Goal: Information Seeking & Learning: Check status

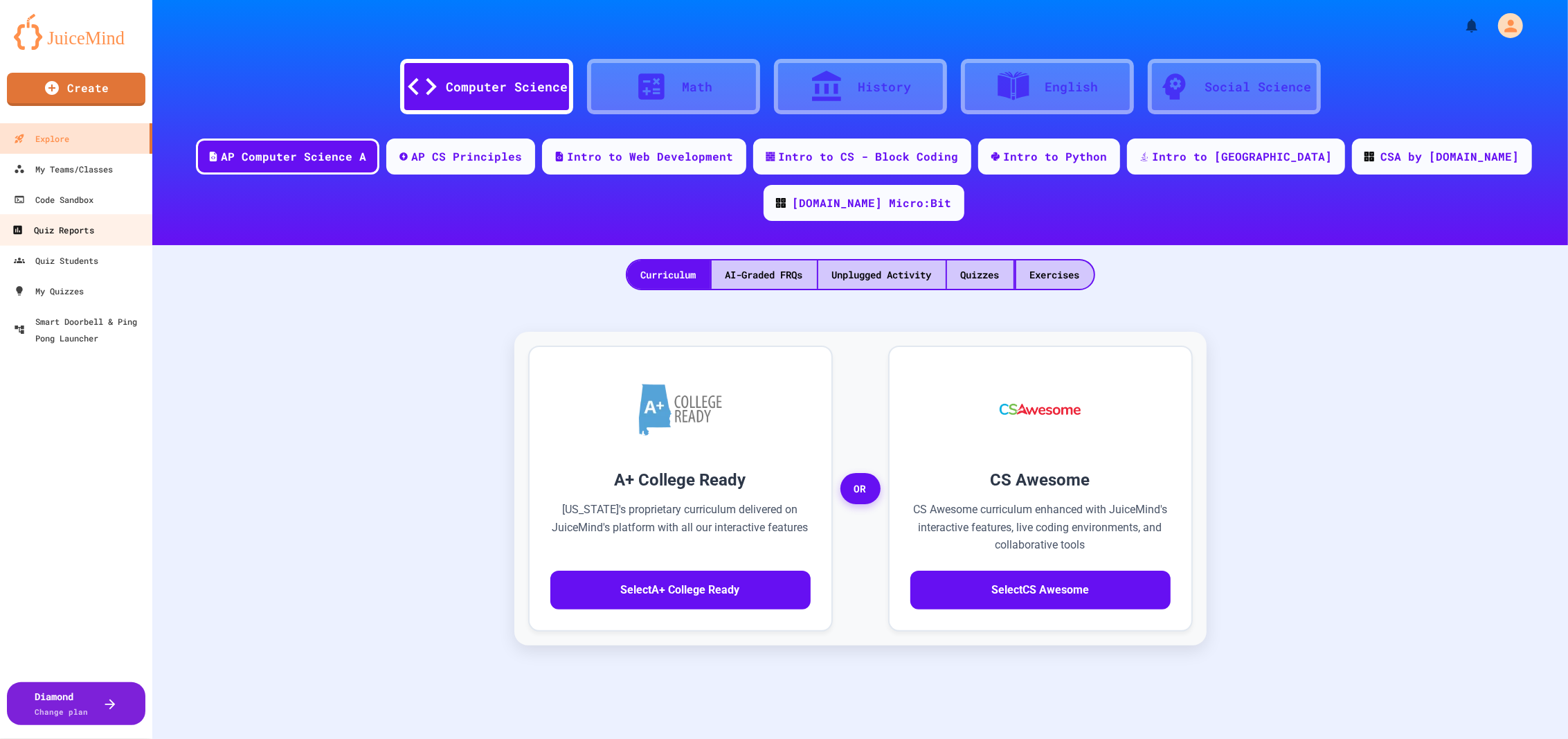
click at [84, 230] on div "Quiz Reports" at bounding box center [52, 230] width 82 height 17
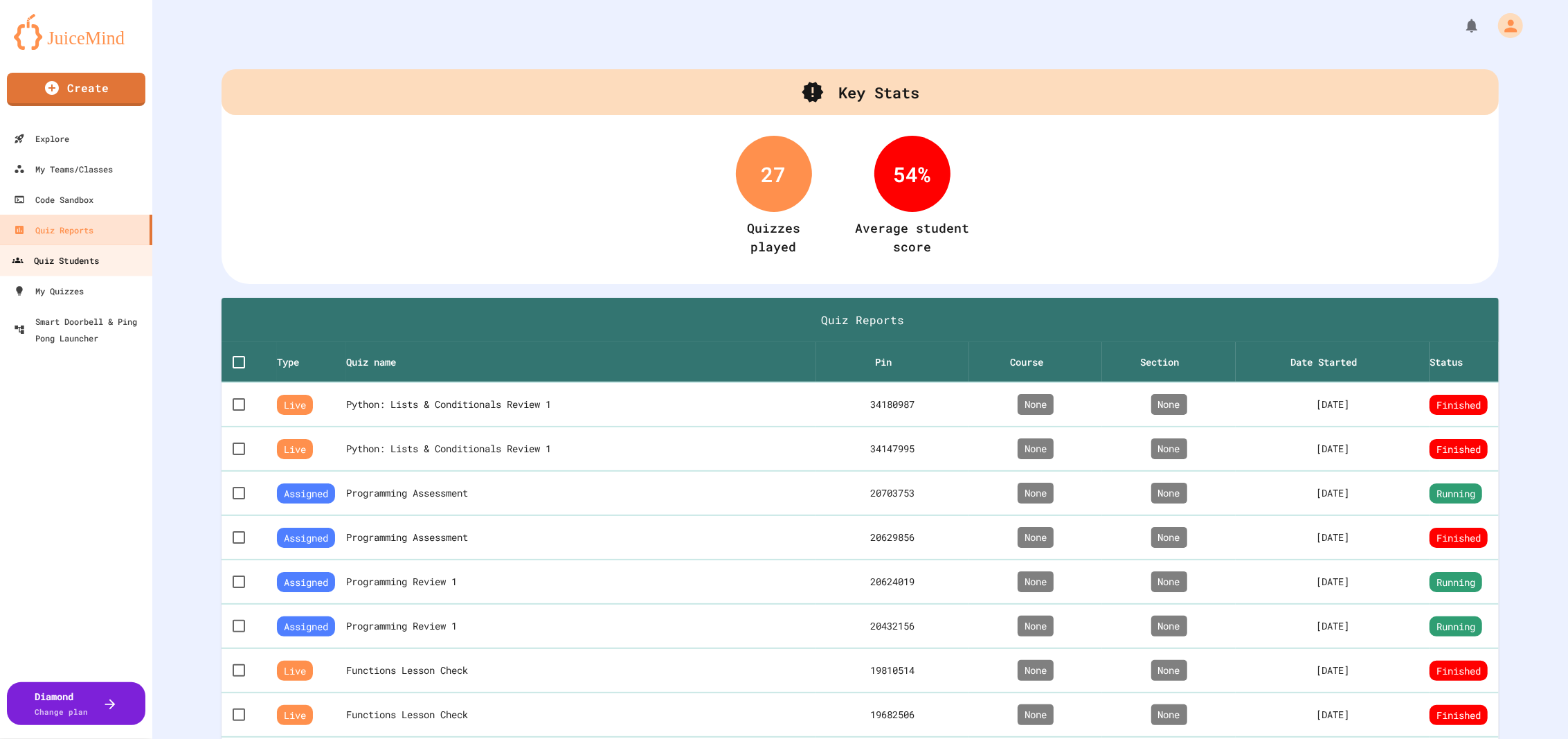
click at [89, 258] on div "Quiz Students" at bounding box center [55, 261] width 87 height 17
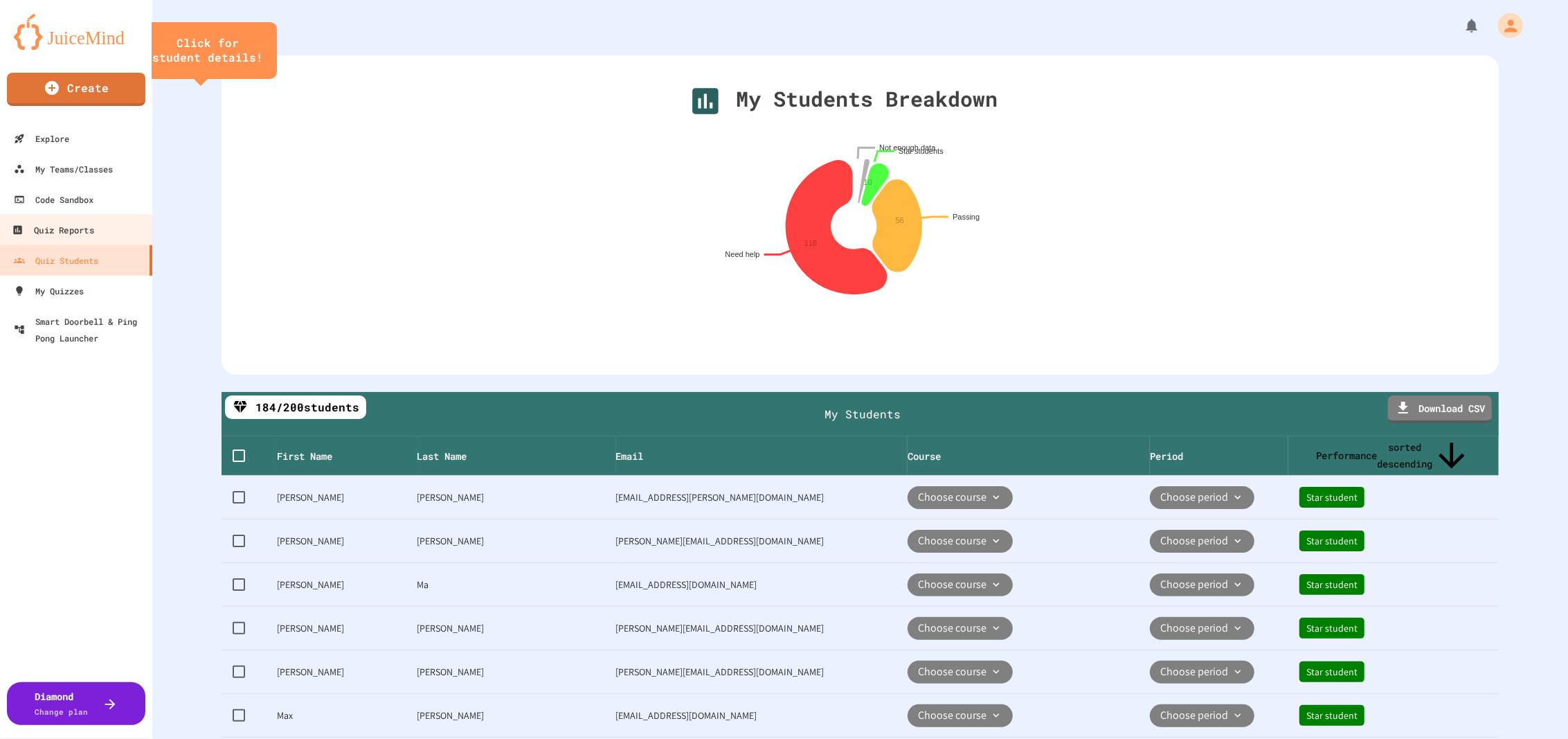
drag, startPoint x: 101, startPoint y: 222, endPoint x: 129, endPoint y: 245, distance: 36.2
click at [99, 222] on link "Quiz Reports" at bounding box center [76, 230] width 157 height 31
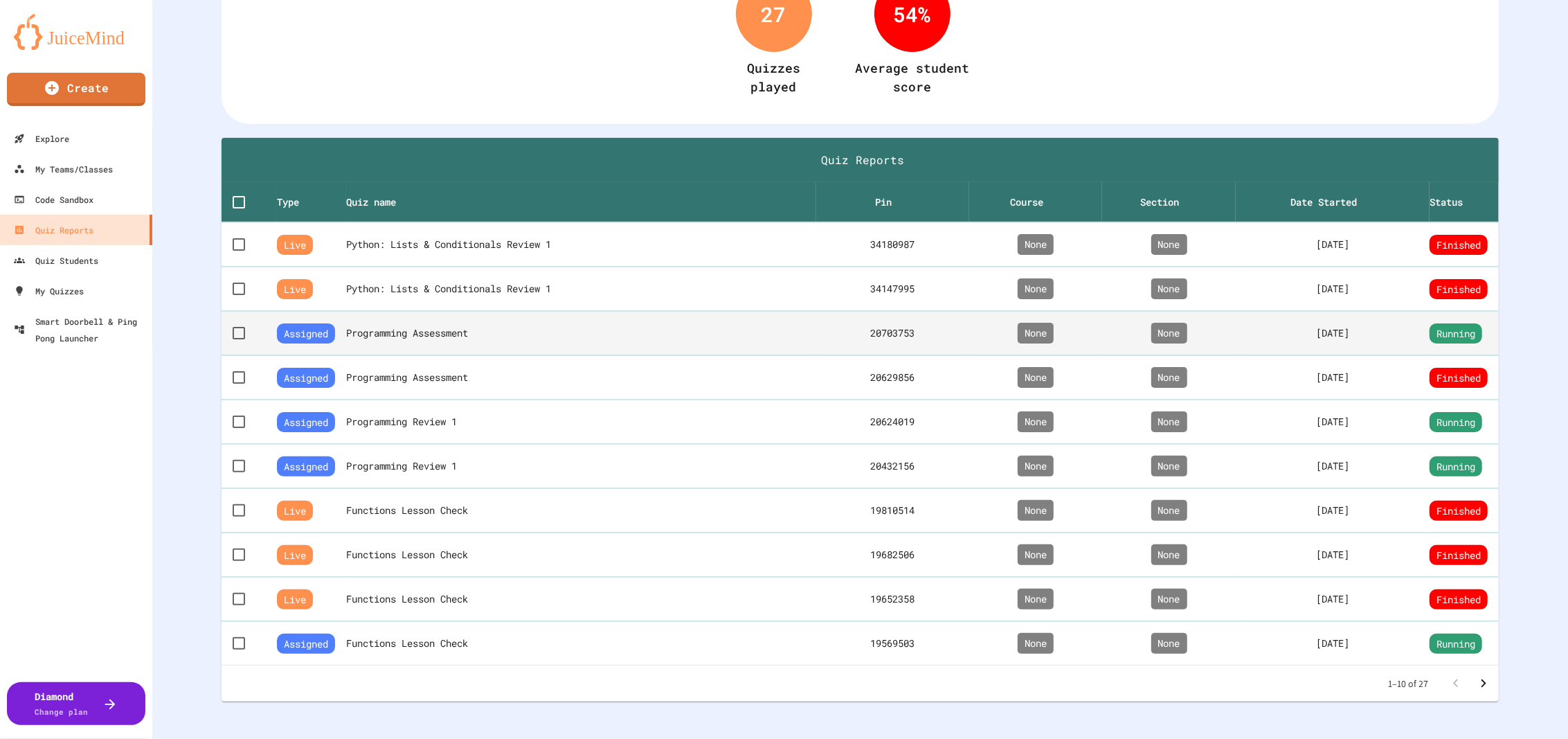
scroll to position [173, 0]
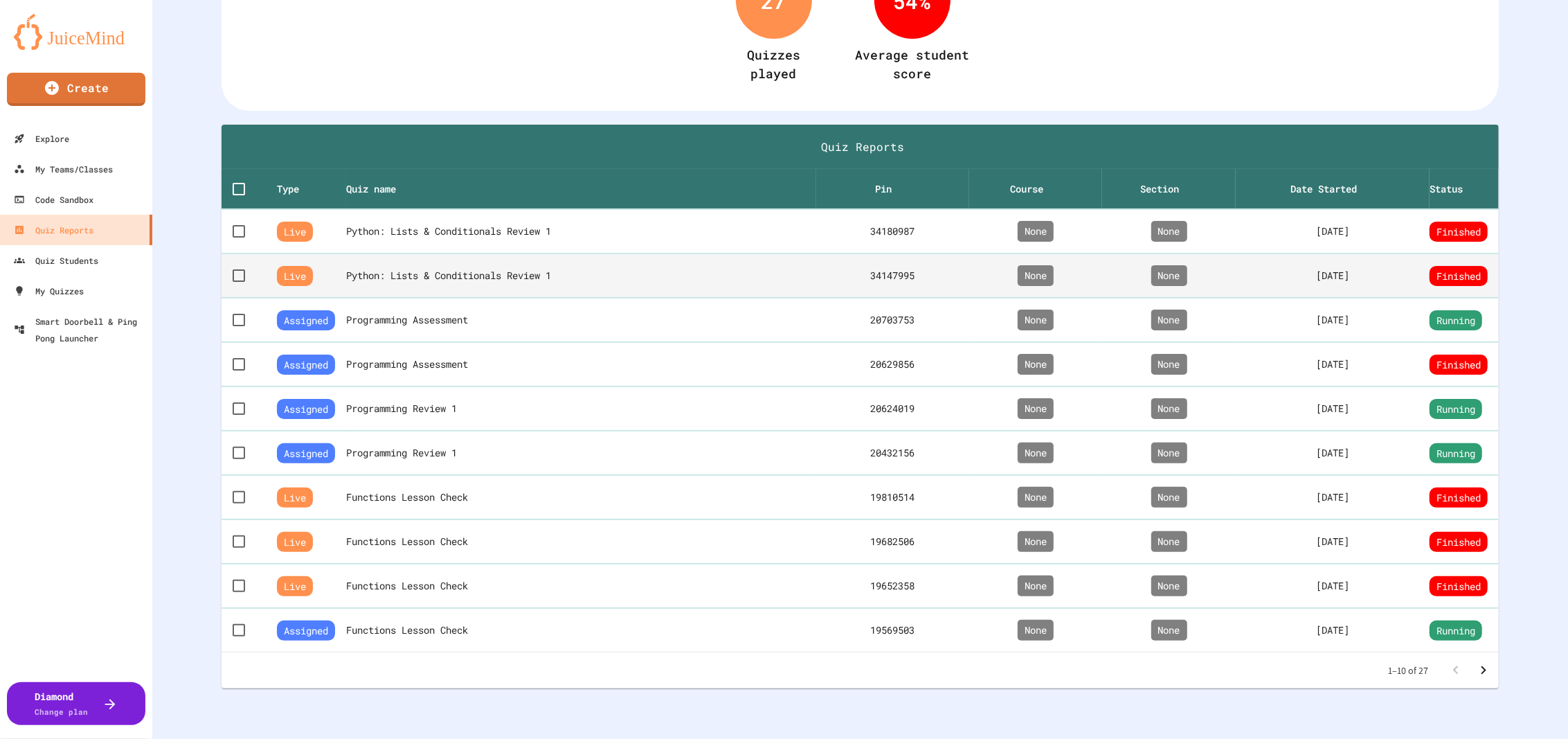
click at [501, 271] on th "Python: Lists & Conditionals Review 1" at bounding box center [581, 275] width 470 height 45
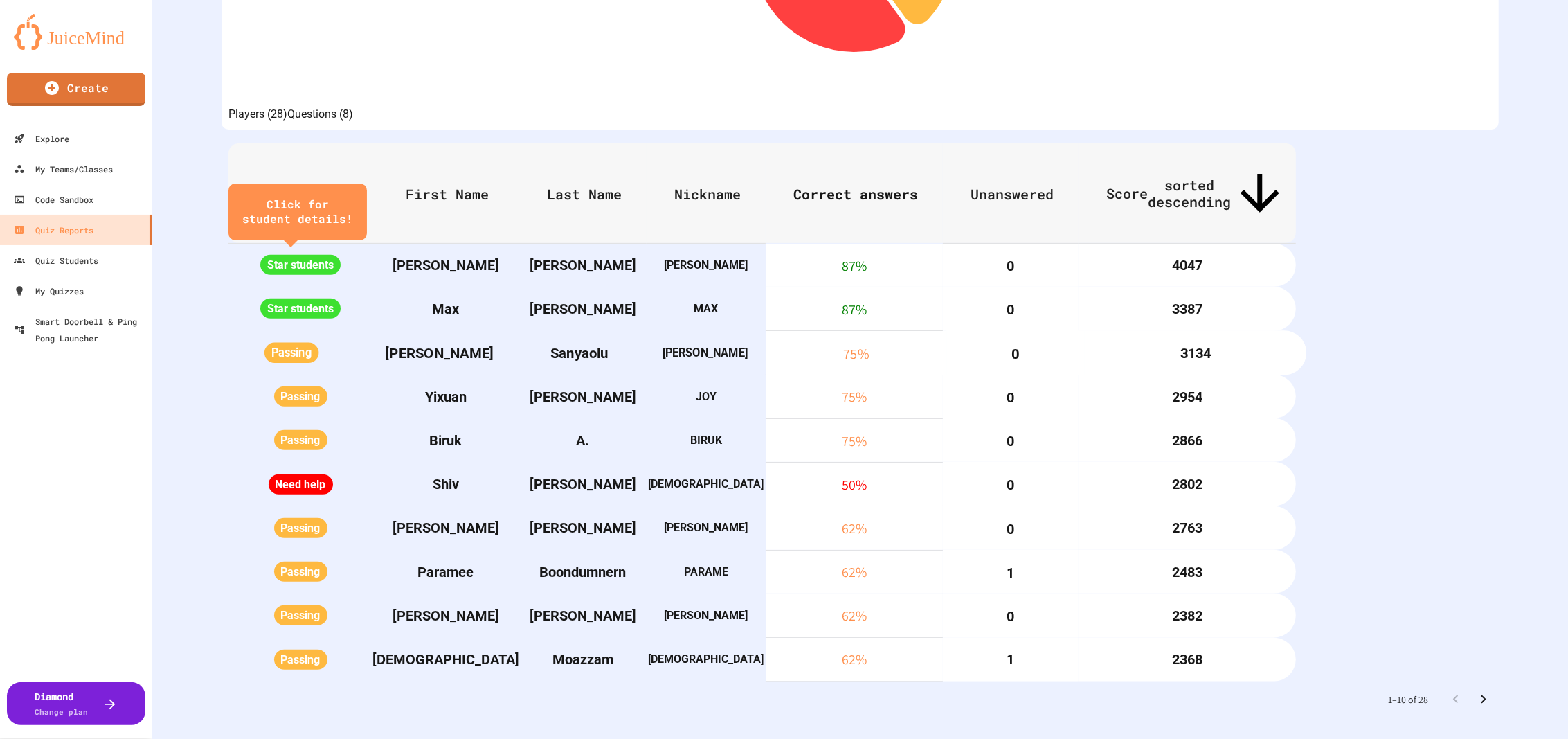
scroll to position [462, 0]
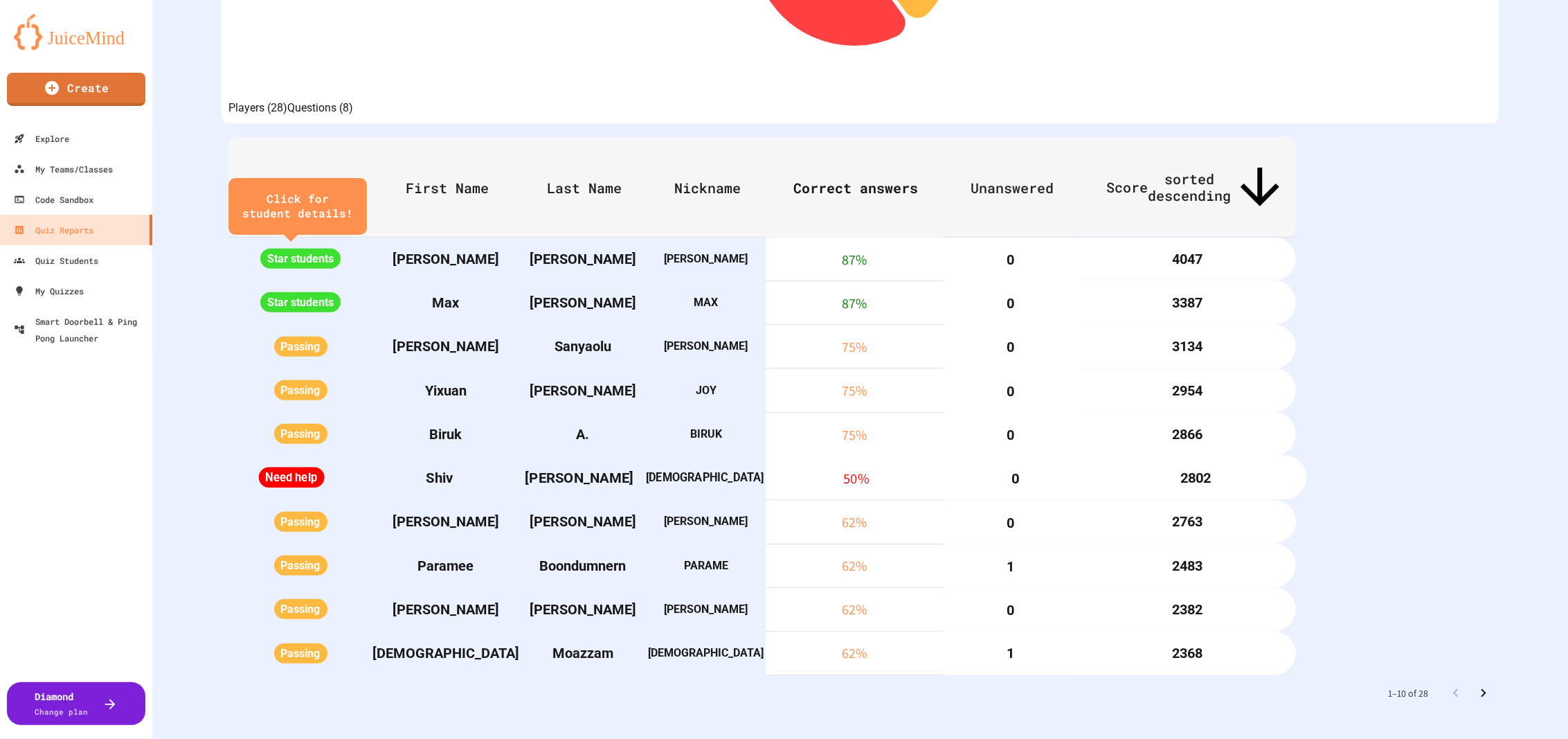
click at [946, 455] on td "50 %" at bounding box center [855, 478] width 180 height 45
click at [1475, 685] on icon "Go to next page" at bounding box center [1483, 693] width 16 height 16
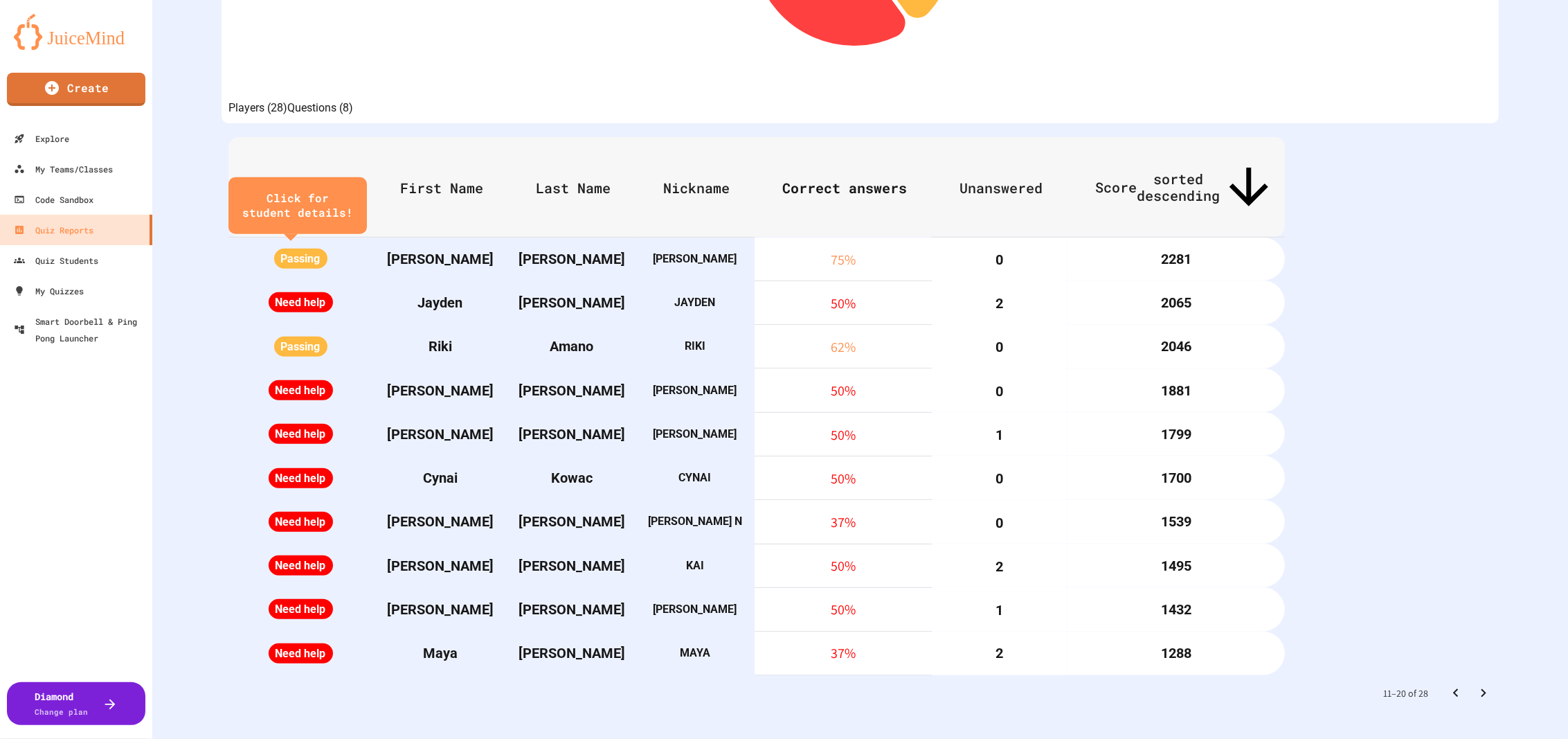
click at [1475, 685] on icon "Go to next page" at bounding box center [1483, 693] width 16 height 16
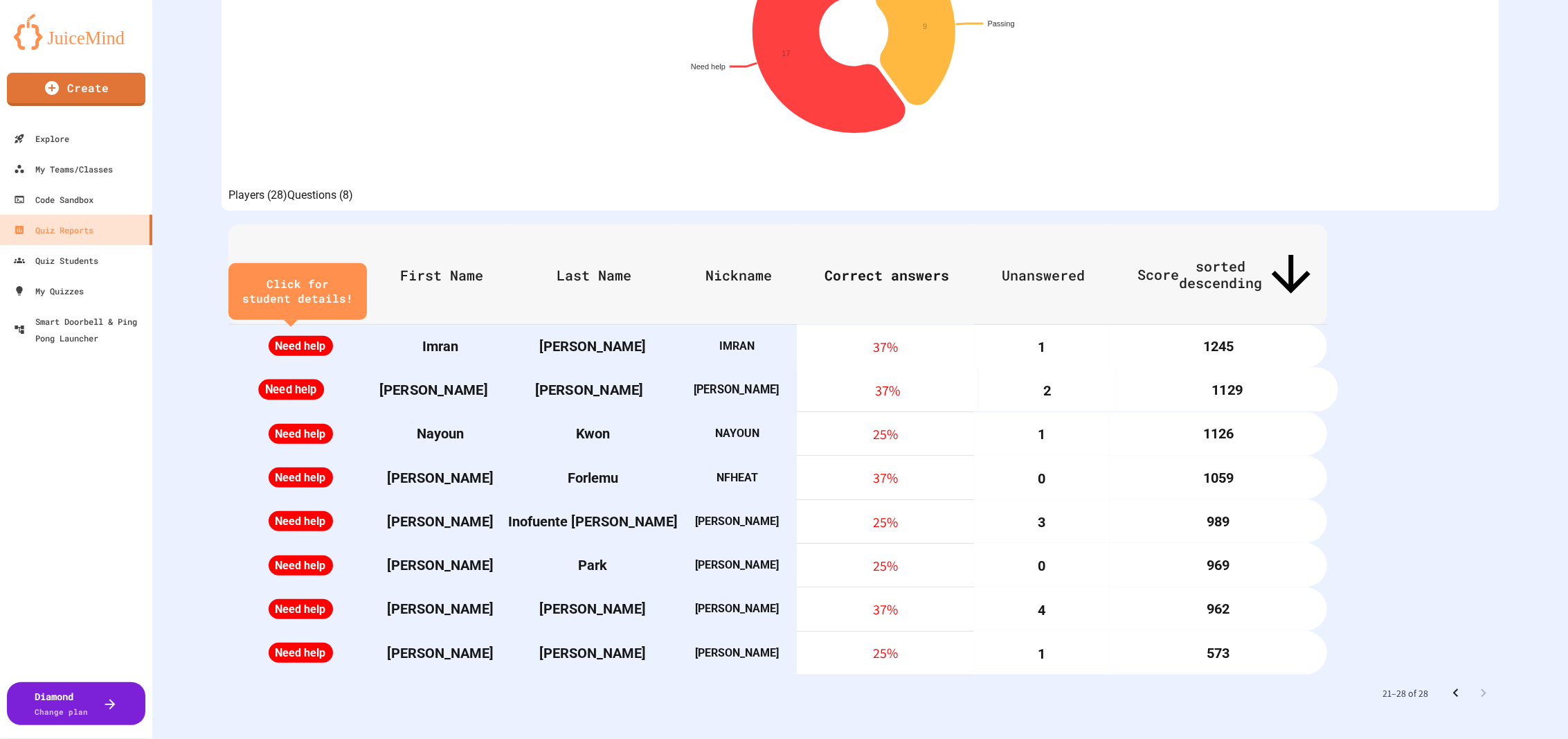
click at [978, 368] on td "37 %" at bounding box center [887, 391] width 180 height 45
click at [1448, 685] on icon "Go to previous page" at bounding box center [1456, 693] width 16 height 16
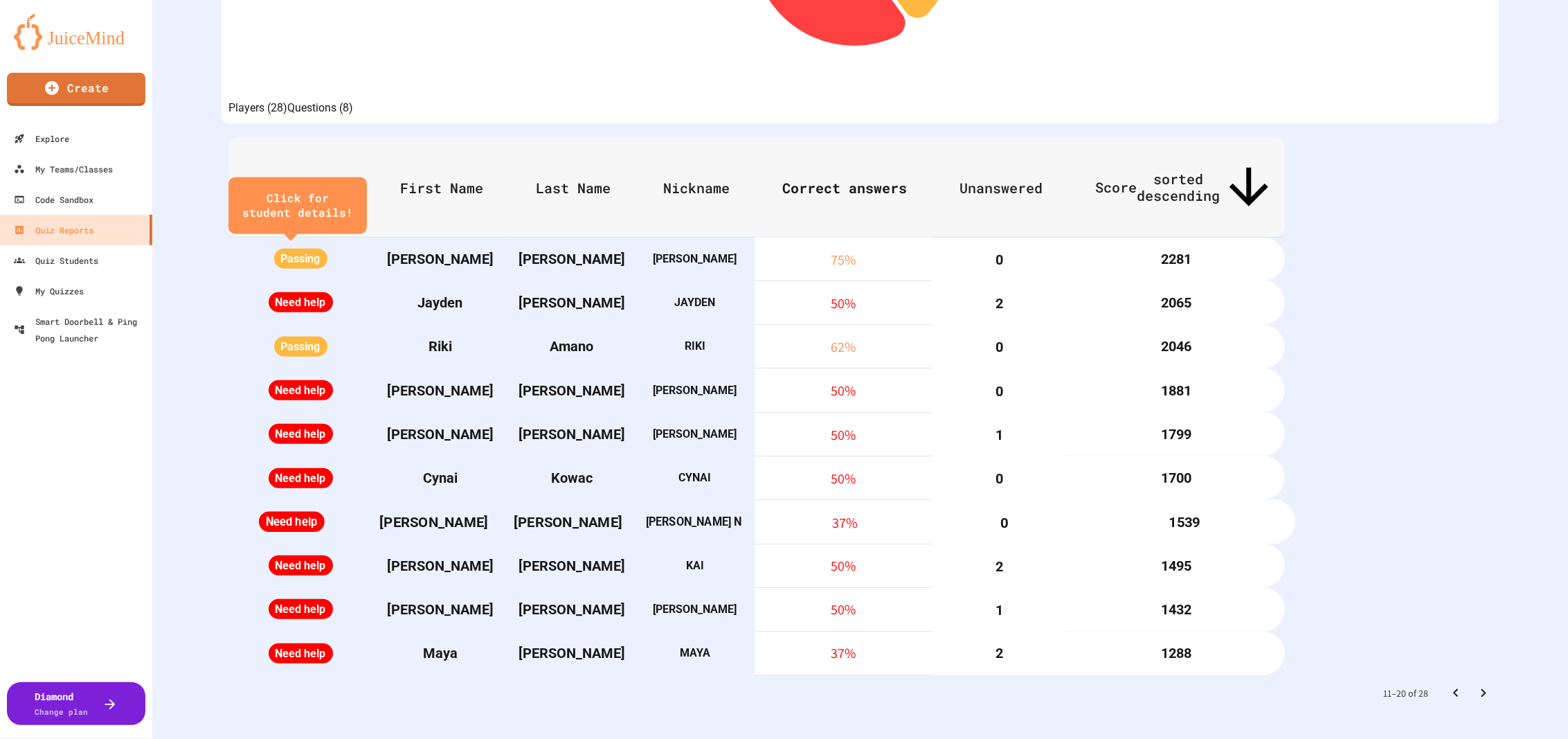
scroll to position [462, 0]
click at [1448, 685] on icon "Go to previous page" at bounding box center [1456, 693] width 16 height 16
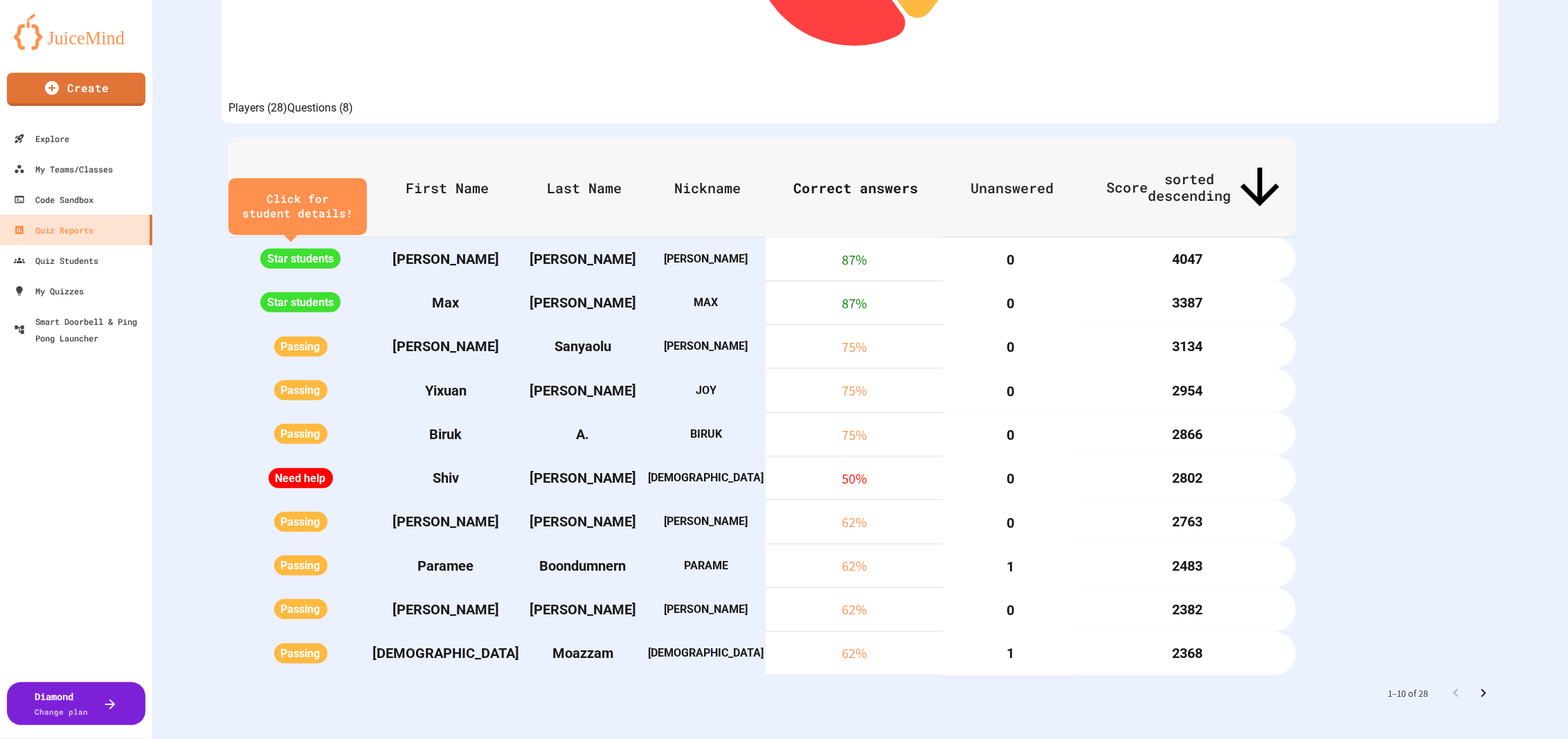
click at [1475, 685] on icon "Go to next page" at bounding box center [1483, 693] width 16 height 16
